Goal: Task Accomplishment & Management: Manage account settings

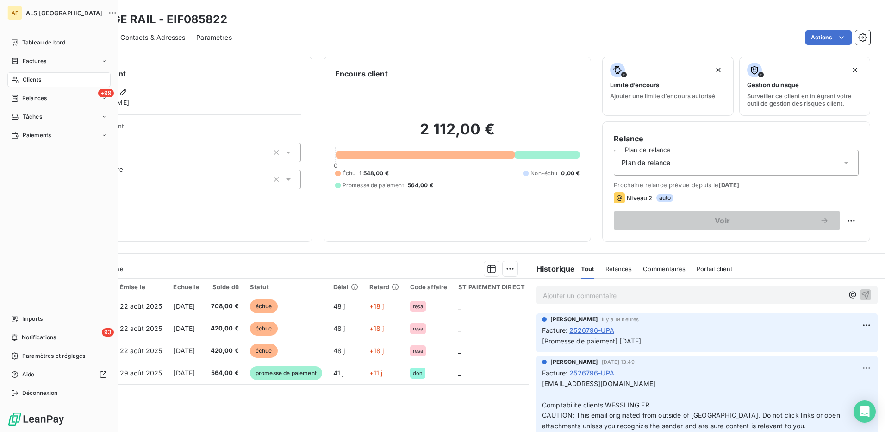
click at [30, 80] on span "Clients" at bounding box center [32, 79] width 19 height 8
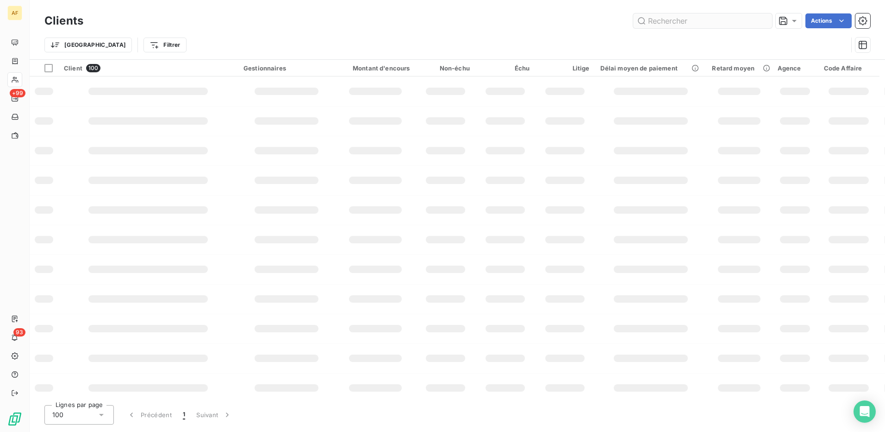
click at [682, 23] on input "text" at bounding box center [703, 20] width 139 height 15
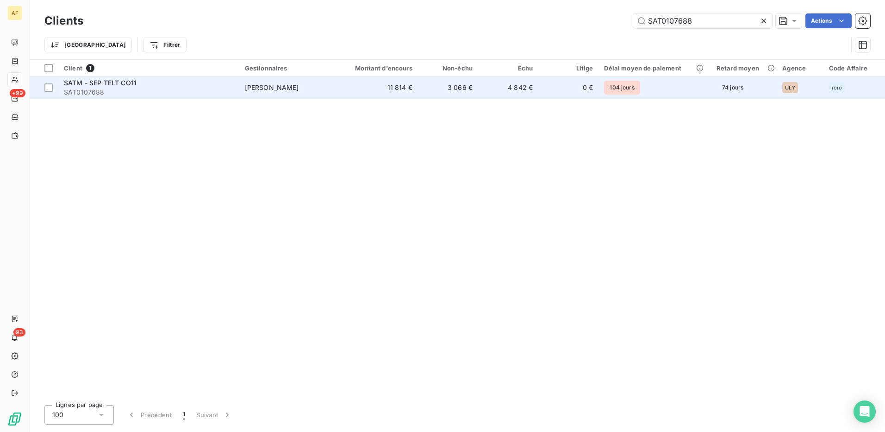
type input "SAT0107688"
click at [271, 92] on td "[PERSON_NAME]" at bounding box center [288, 87] width 98 height 22
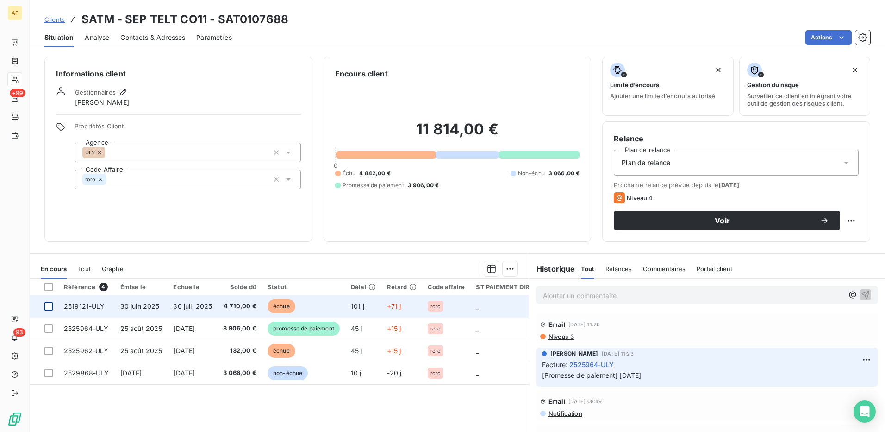
click at [47, 308] on div at bounding box center [48, 306] width 8 height 8
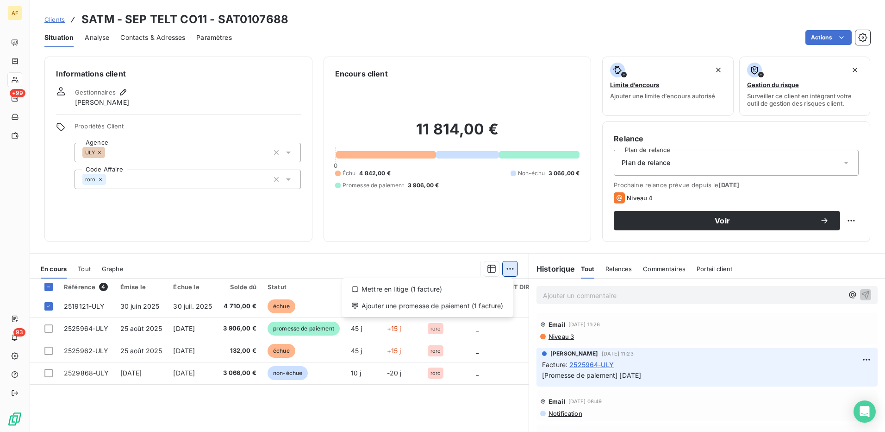
click at [508, 270] on html "AF +99 93 Clients SATM - SEP TELT CO11 - SAT0107688 Situation Analyse Contacts …" at bounding box center [442, 216] width 885 height 432
click at [487, 308] on div "Ajouter une promesse de paiement (1 facture)" at bounding box center [427, 305] width 163 height 15
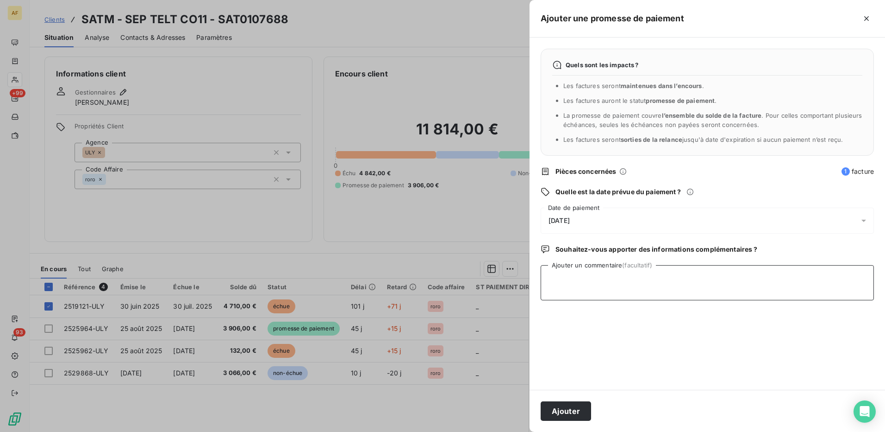
click at [577, 284] on textarea "Ajouter un commentaire (facultatif)" at bounding box center [707, 282] width 333 height 35
type textarea "[DATE]"
click at [598, 222] on div "[DATE]" at bounding box center [707, 220] width 333 height 26
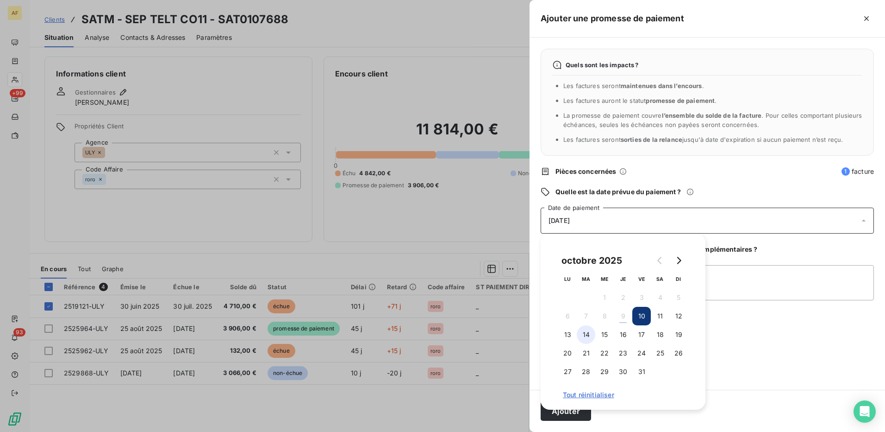
click at [591, 337] on button "14" at bounding box center [586, 334] width 19 height 19
click at [765, 299] on textarea "[DATE]" at bounding box center [707, 282] width 333 height 35
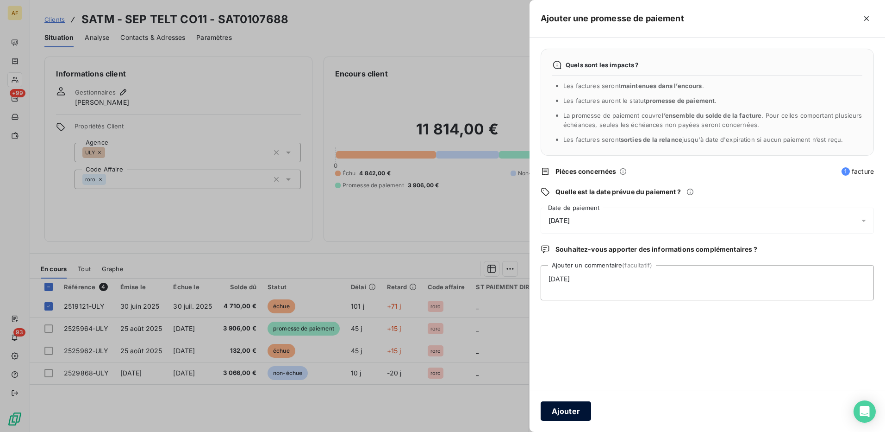
click at [583, 413] on button "Ajouter" at bounding box center [566, 410] width 50 height 19
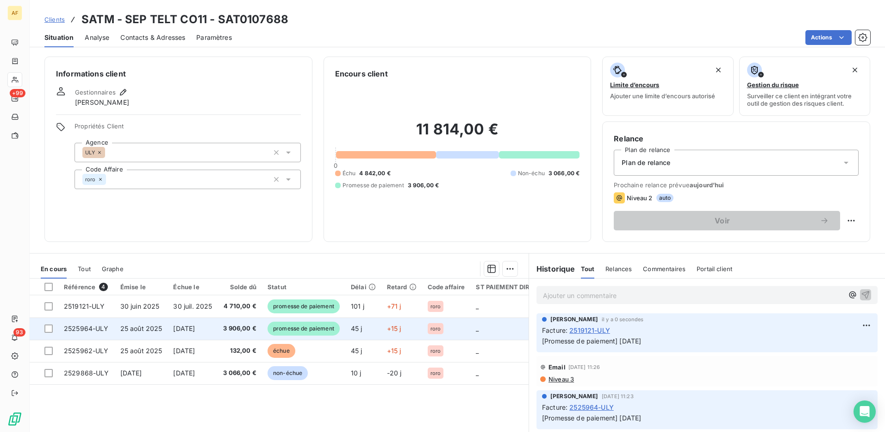
click at [205, 332] on td "[DATE]" at bounding box center [193, 328] width 50 height 22
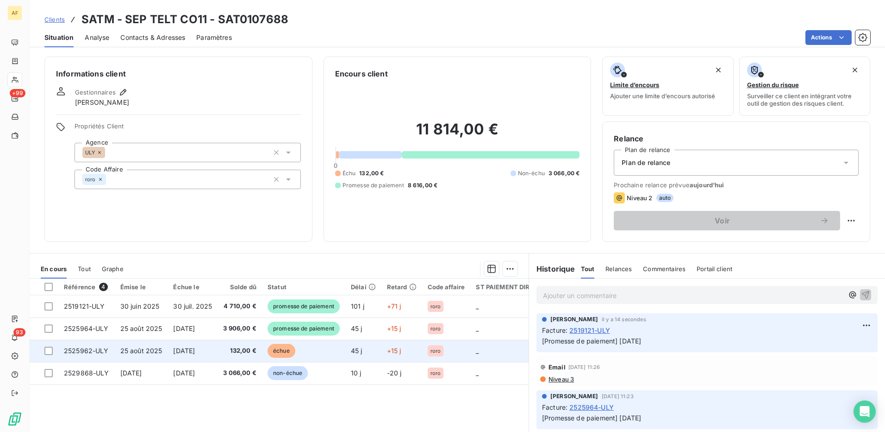
click at [48, 356] on td at bounding box center [44, 350] width 29 height 22
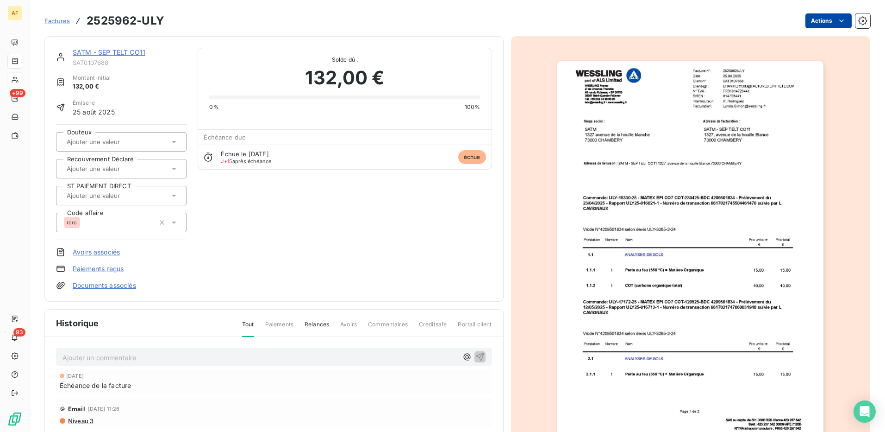
click at [820, 22] on html "AF +99 93 Factures 2525962-ULY Actions SATM - SEP TELT CO11 SAT0107688 Montant …" at bounding box center [442, 216] width 885 height 432
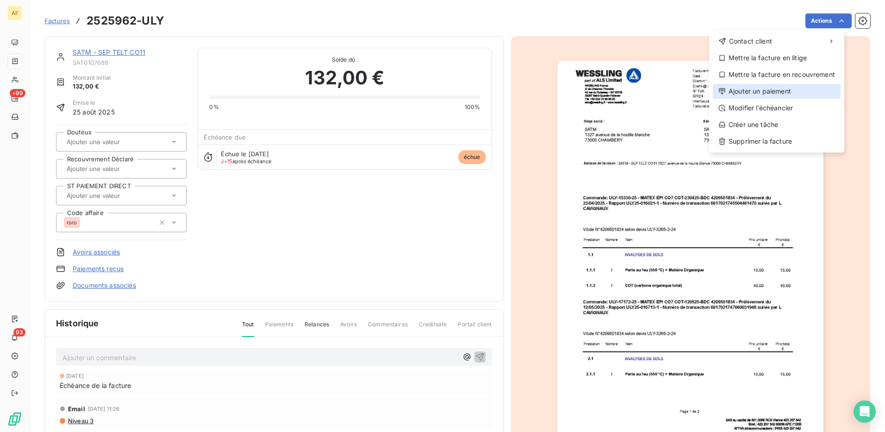
click at [780, 92] on div "Ajouter un paiement" at bounding box center [777, 91] width 128 height 15
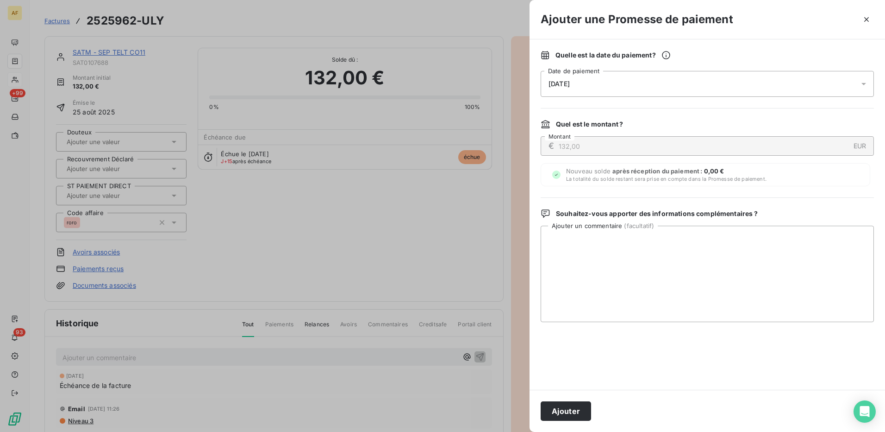
click at [597, 80] on div "[DATE]" at bounding box center [707, 84] width 333 height 26
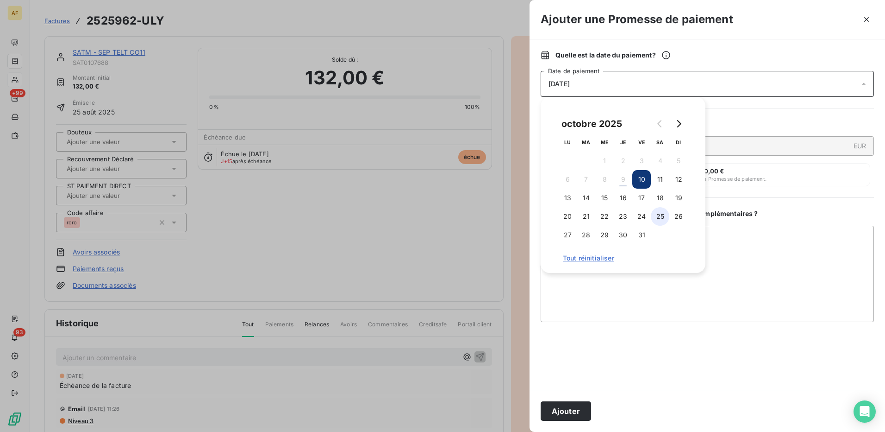
click at [662, 220] on button "25" at bounding box center [660, 216] width 19 height 19
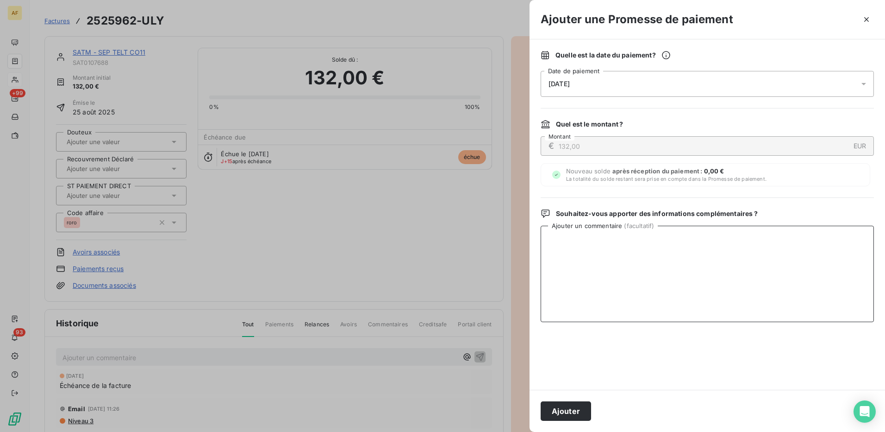
click at [741, 262] on textarea "Ajouter un commentaire ( facultatif )" at bounding box center [707, 274] width 333 height 96
type textarea "[DATE]"
click at [566, 412] on button "Ajouter" at bounding box center [566, 410] width 50 height 19
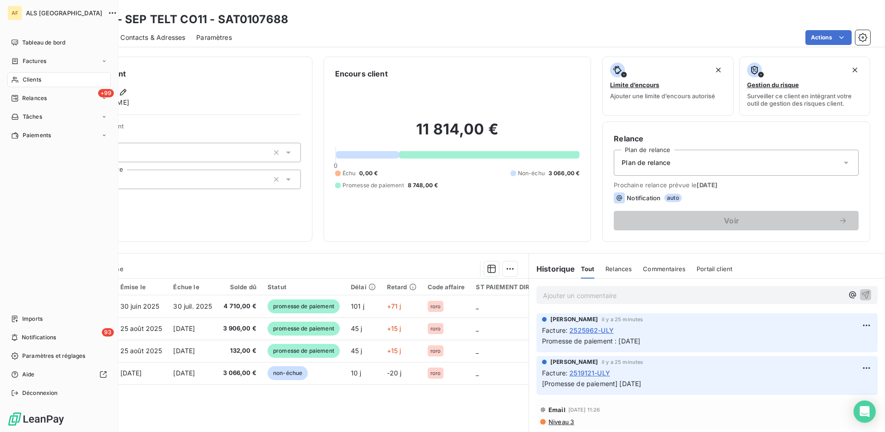
click at [25, 79] on span "Clients" at bounding box center [32, 79] width 19 height 8
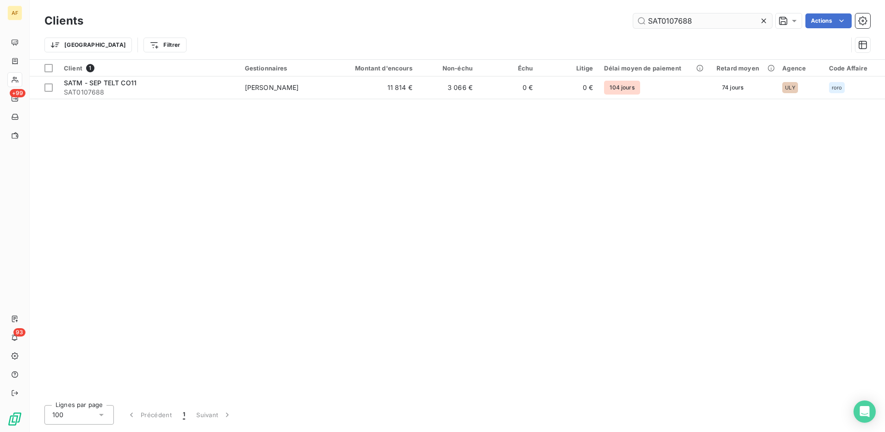
click at [683, 23] on input "SAT0107688" at bounding box center [703, 20] width 139 height 15
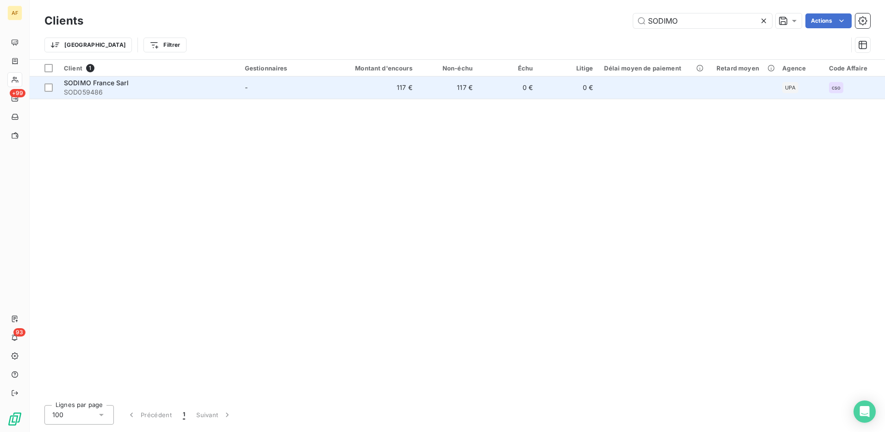
type input "SODIMO"
click at [367, 86] on td "117 €" at bounding box center [377, 87] width 81 height 22
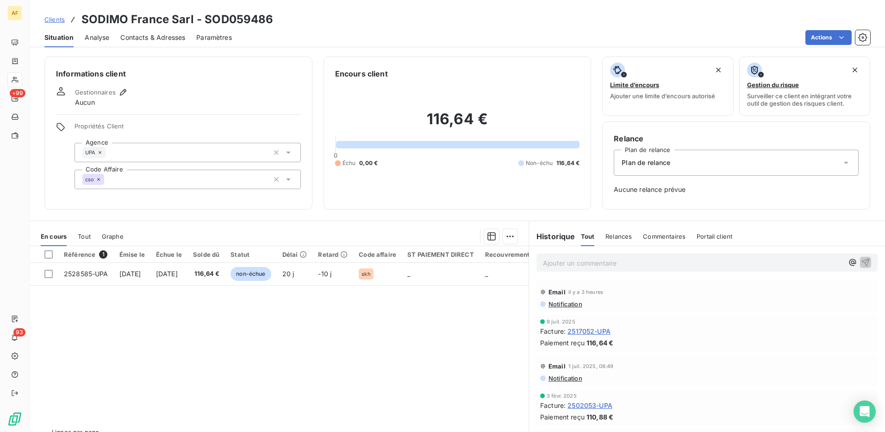
click at [163, 38] on span "Contacts & Adresses" at bounding box center [152, 37] width 65 height 9
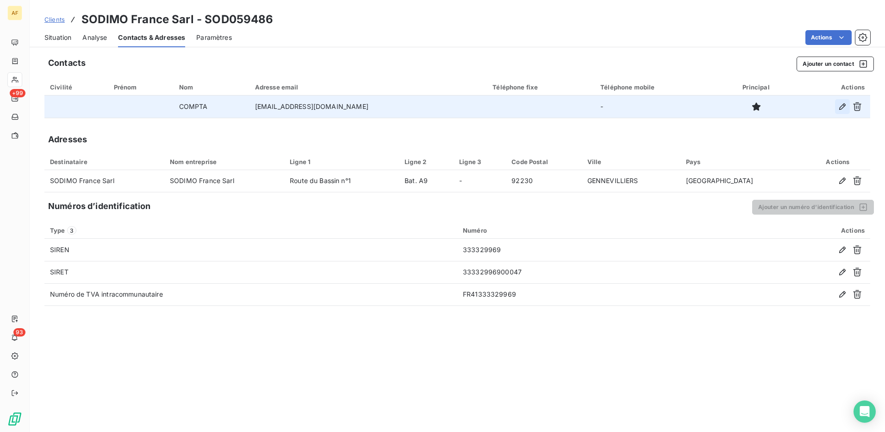
click at [846, 107] on icon "button" at bounding box center [842, 106] width 9 height 9
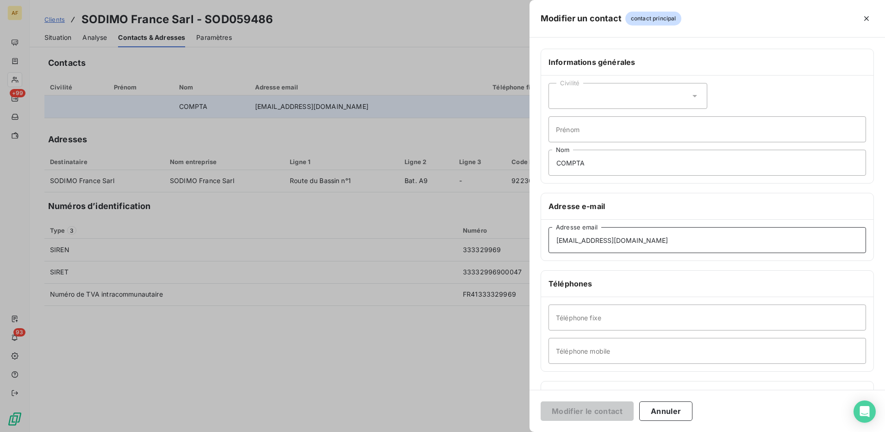
drag, startPoint x: 633, startPoint y: 242, endPoint x: 293, endPoint y: 243, distance: 340.4
click at [293, 431] on div "Modifier un contact contact principal Informations générales Civilité Prénom CO…" at bounding box center [442, 432] width 885 height 0
paste input "facturation"
click at [557, 240] on input "[EMAIL_ADDRESS][DOMAIN_NAME]" at bounding box center [708, 240] width 318 height 26
type input "[EMAIL_ADDRESS][DOMAIN_NAME]"
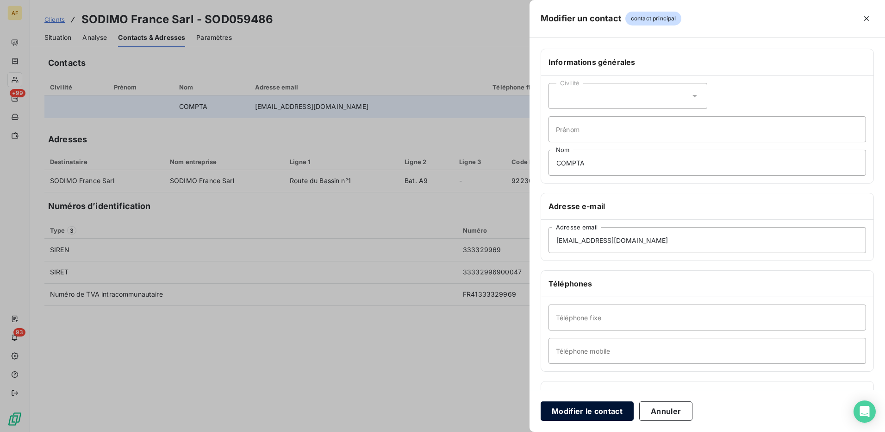
click at [589, 414] on button "Modifier le contact" at bounding box center [587, 410] width 93 height 19
